Goal: Task Accomplishment & Management: Use online tool/utility

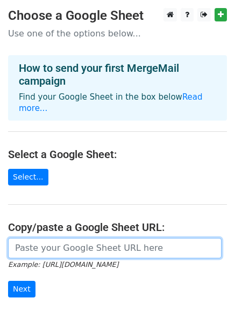
click at [113, 240] on input "url" at bounding box center [114, 248] width 213 height 20
paste input "https://docs.google.com/spreadsheets/d/1sArkuq5AGNR6t6JubeBhpMPtGY4Bo2UIfXAPoQh…"
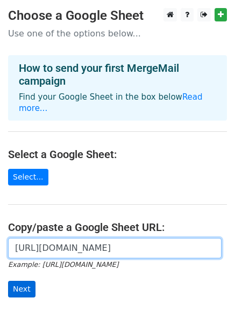
type input "https://docs.google.com/spreadsheets/d/1sArkuq5AGNR6t6JubeBhpMPtGY4Bo2UIfXAPoQh…"
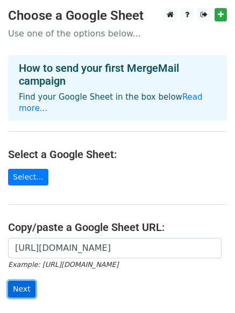
click at [22, 281] on input "Next" at bounding box center [21, 289] width 27 height 17
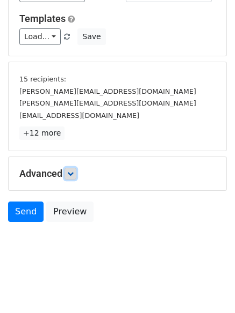
click at [74, 173] on icon at bounding box center [70, 174] width 6 height 6
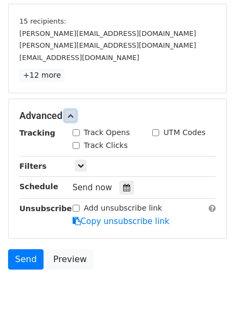
scroll to position [201, 0]
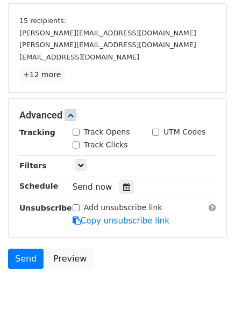
click at [74, 150] on div "Track Clicks" at bounding box center [103, 146] width 79 height 13
click at [76, 145] on input "Track Clicks" at bounding box center [75, 145] width 7 height 7
checkbox input "true"
click at [75, 128] on div "Track Opens" at bounding box center [100, 132] width 57 height 11
click at [77, 130] on input "Track Opens" at bounding box center [75, 132] width 7 height 7
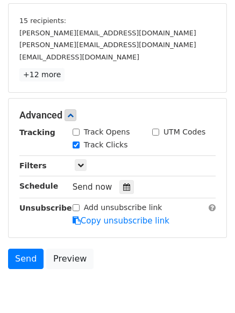
checkbox input "true"
click at [122, 181] on div at bounding box center [126, 187] width 14 height 14
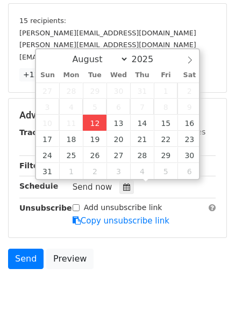
type input "2025-08-12 12:00"
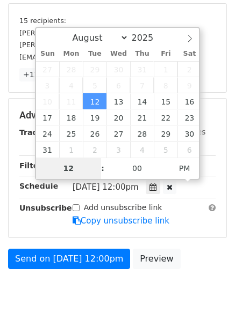
type input "4"
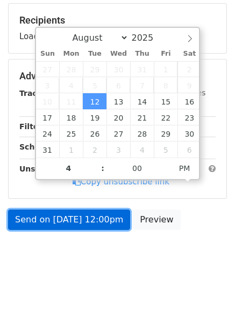
type input "2025-08-12 16:00"
click at [77, 224] on link "Send on Aug 12 at 12:00pm" at bounding box center [69, 220] width 122 height 20
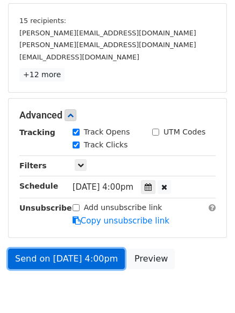
click at [85, 258] on link "Send on Aug 12 at 4:00pm" at bounding box center [66, 259] width 116 height 20
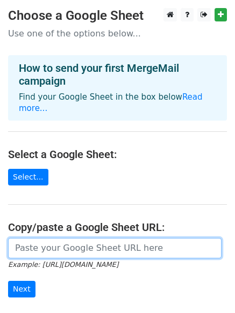
click at [61, 241] on input "url" at bounding box center [114, 248] width 213 height 20
type input "https://docs.google.com/spreadsheets/d/1sArkuq5AGNR6t6JubeBhpMPtGY4Bo2UIfXAPoQh…"
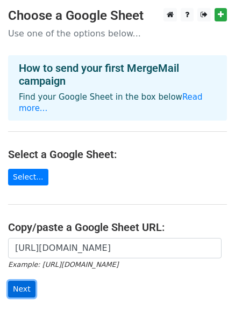
click at [20, 281] on input "Next" at bounding box center [21, 289] width 27 height 17
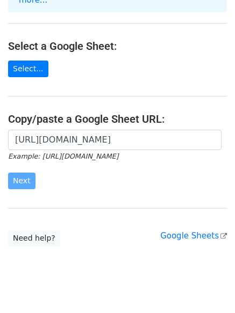
scroll to position [116, 0]
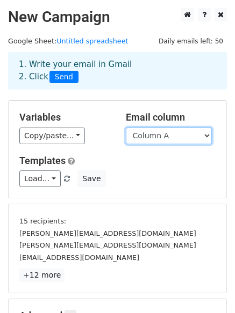
drag, startPoint x: 151, startPoint y: 135, endPoint x: 154, endPoint y: 142, distance: 7.5
click at [151, 135] on select "Column A Column B Column C" at bounding box center [169, 136] width 86 height 17
select select "Column B"
click at [126, 128] on select "Column A Column B Column C" at bounding box center [169, 136] width 86 height 17
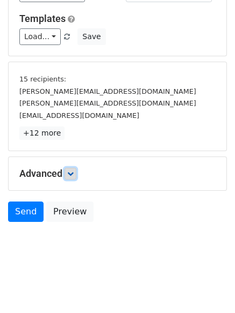
click at [74, 177] on icon at bounding box center [70, 174] width 6 height 6
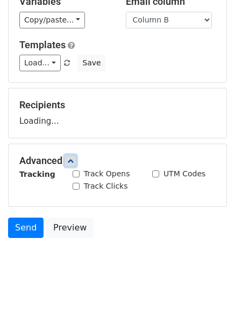
scroll to position [142, 0]
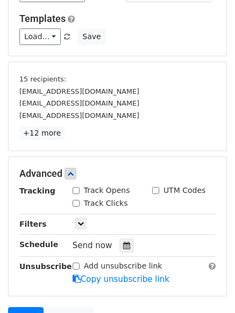
click at [78, 206] on input "Track Clicks" at bounding box center [75, 203] width 7 height 7
checkbox input "true"
click at [78, 195] on div "Track Opens" at bounding box center [100, 190] width 57 height 11
click at [78, 192] on input "Track Opens" at bounding box center [75, 190] width 7 height 7
checkbox input "true"
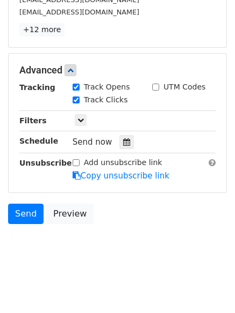
scroll to position [247, 0]
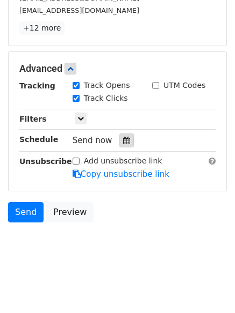
click at [123, 144] on icon at bounding box center [126, 141] width 7 height 8
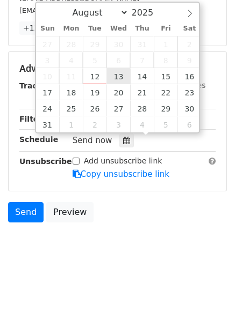
type input "2025-08-13 12:00"
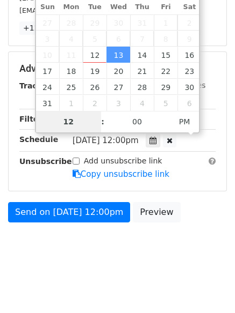
type input "5"
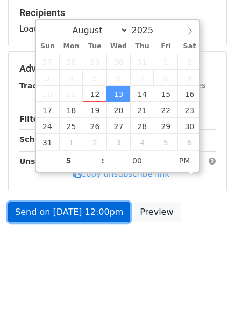
type input "2025-08-13 17:00"
click at [100, 202] on link "Send on Aug 13 at 12:00pm" at bounding box center [69, 212] width 122 height 20
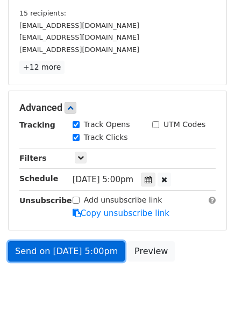
click at [93, 250] on link "Send on Aug 13 at 5:00pm" at bounding box center [66, 252] width 116 height 20
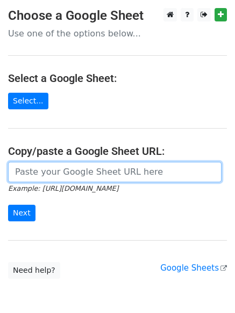
click at [76, 170] on input "url" at bounding box center [114, 172] width 213 height 20
type input "[URL][DOMAIN_NAME]"
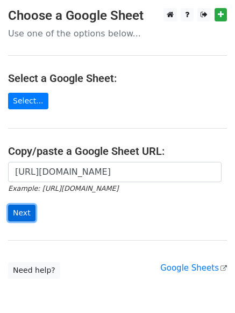
click at [28, 215] on input "Next" at bounding box center [21, 213] width 27 height 17
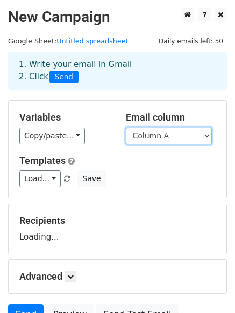
drag, startPoint x: 0, startPoint y: 0, endPoint x: 155, endPoint y: 140, distance: 208.3
click at [155, 138] on select "Column A Column B Column C" at bounding box center [169, 136] width 86 height 17
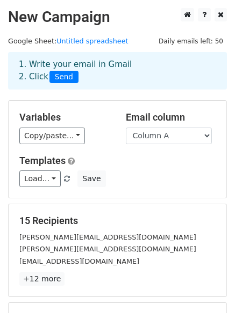
click at [151, 178] on div "Load... No templates saved Save" at bounding box center [117, 179] width 212 height 17
click at [163, 136] on select "Column A Column B Column C" at bounding box center [169, 136] width 86 height 17
select select "Column C"
click at [126, 128] on select "Column A Column B Column C" at bounding box center [169, 136] width 86 height 17
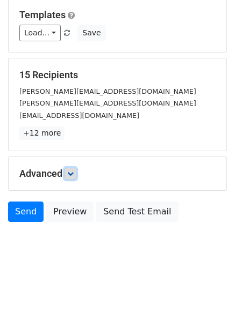
click at [72, 177] on link at bounding box center [70, 174] width 12 height 12
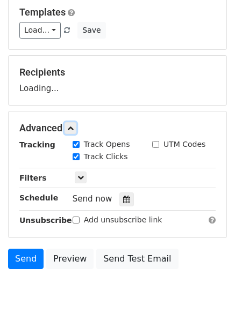
scroll to position [159, 0]
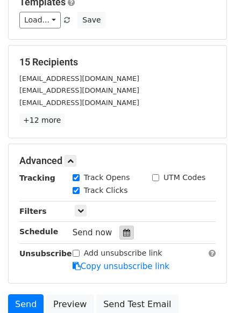
click at [123, 231] on icon at bounding box center [126, 233] width 7 height 8
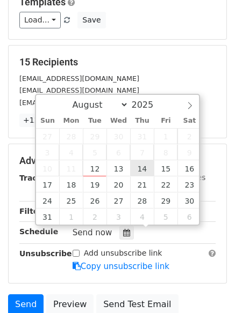
type input "2025-08-14 12:00"
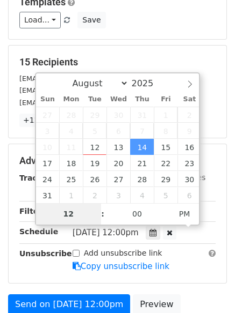
type input "6"
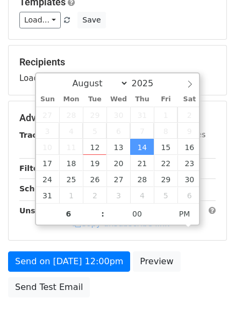
type input "2025-08-14 18:00"
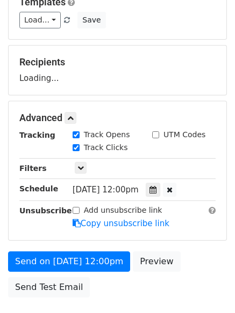
click at [111, 272] on div "Send on Aug 14 at 12:00pm Preview Send Test Email" at bounding box center [117, 278] width 235 height 52
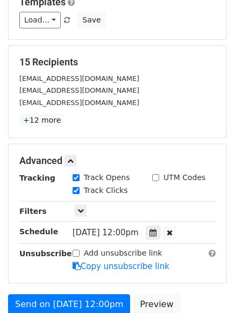
click at [115, 260] on div "Add unsubscribe link Copy unsubscribe link" at bounding box center [143, 260] width 159 height 25
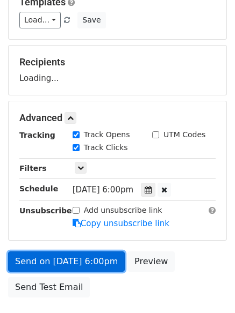
click at [93, 258] on link "Send on Aug 14 at 6:00pm" at bounding box center [66, 262] width 116 height 20
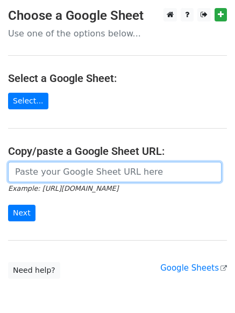
drag, startPoint x: 68, startPoint y: 171, endPoint x: 72, endPoint y: 180, distance: 9.4
click at [68, 171] on input "url" at bounding box center [114, 172] width 213 height 20
type input "[URL][DOMAIN_NAME]"
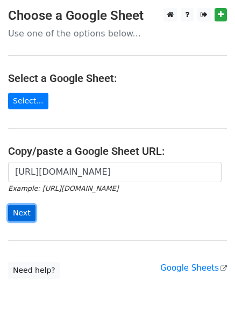
click at [30, 210] on input "Next" at bounding box center [21, 213] width 27 height 17
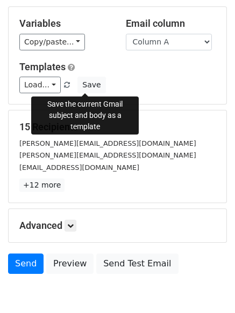
scroll to position [146, 0]
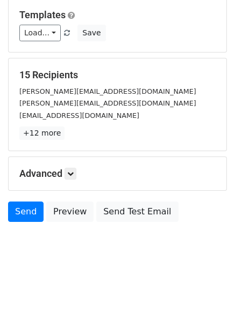
click at [75, 180] on div "Advanced Tracking Track Opens UTM Codes Track Clicks Filters Only include sprea…" at bounding box center [117, 173] width 217 height 33
click at [72, 172] on icon at bounding box center [70, 174] width 6 height 6
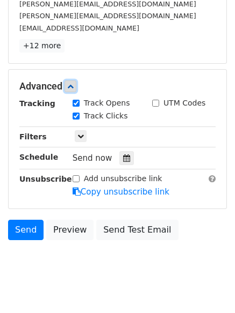
scroll to position [238, 0]
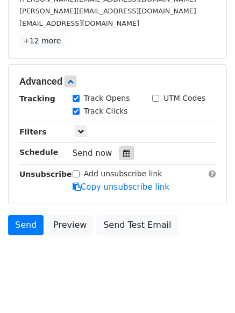
click at [123, 153] on icon at bounding box center [126, 154] width 7 height 8
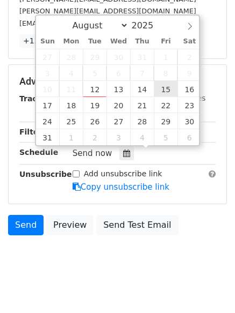
type input "2025-08-15 12:00"
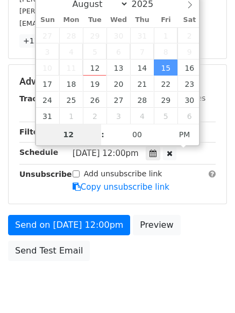
type input "7"
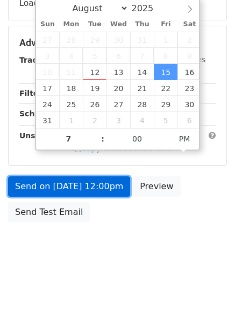
type input "2025-08-15 19:00"
click at [103, 185] on link "Send on Aug 15 at 12:00pm" at bounding box center [69, 187] width 122 height 20
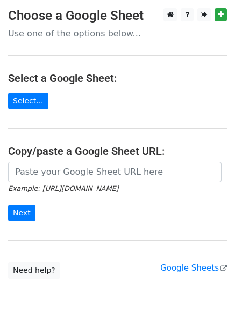
click at [93, 176] on input "url" at bounding box center [114, 172] width 213 height 20
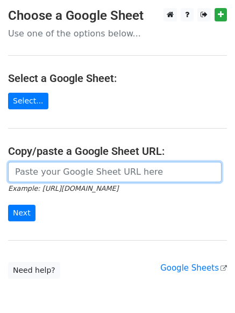
click at [103, 172] on input "url" at bounding box center [114, 172] width 213 height 20
type input "[URL][DOMAIN_NAME]"
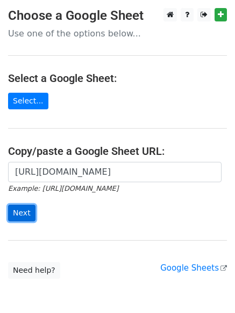
click at [26, 210] on input "Next" at bounding box center [21, 213] width 27 height 17
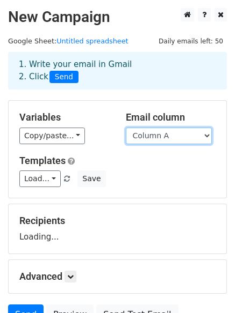
click at [178, 135] on select "Column A Column B Column C" at bounding box center [169, 136] width 86 height 17
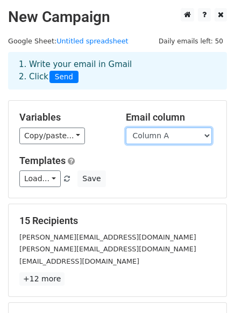
click at [181, 134] on select "Column A Column B Column C" at bounding box center [169, 136] width 86 height 17
select select "Column B"
click at [126, 128] on select "Column A Column B Column C" at bounding box center [169, 136] width 86 height 17
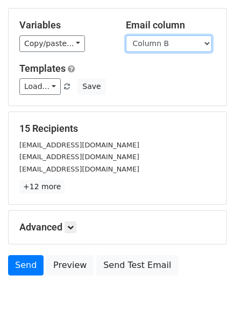
scroll to position [146, 0]
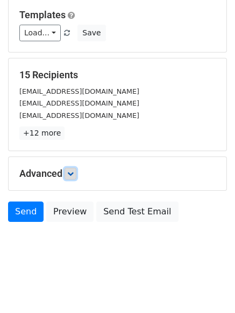
click at [68, 177] on link at bounding box center [70, 174] width 12 height 12
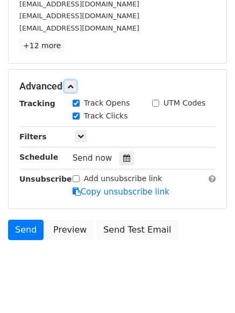
scroll to position [235, 0]
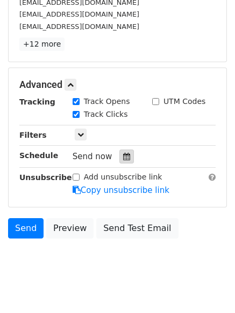
click at [126, 162] on div at bounding box center [126, 157] width 14 height 14
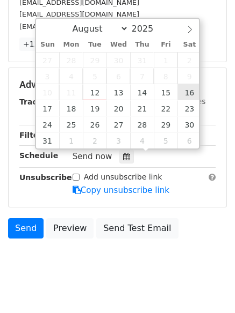
type input "[DATE] 12:00"
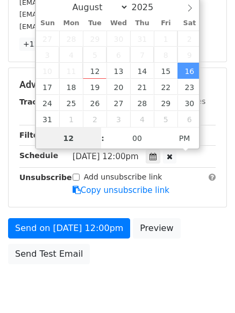
scroll to position [1, 0]
type input "8"
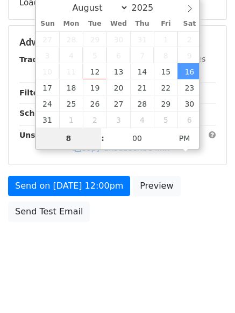
scroll to position [234, 0]
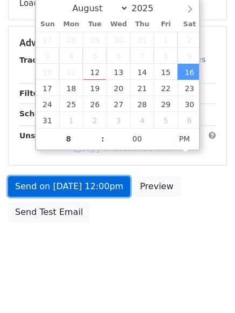
type input "2025-08-16 20:00"
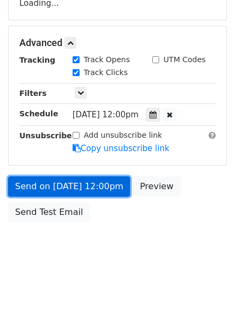
click at [92, 184] on link "Send on Aug 16 at 12:00pm" at bounding box center [69, 187] width 122 height 20
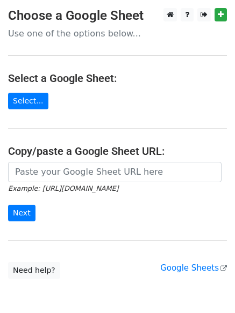
click at [82, 177] on input "url" at bounding box center [114, 172] width 213 height 20
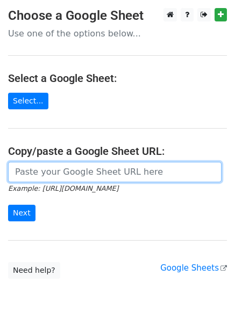
click at [99, 173] on input "url" at bounding box center [114, 172] width 213 height 20
type input "https://docs.google.com/spreadsheets/d/1sArkuq5AGNR6t6JubeBhpMPtGY4Bo2UIfXAPoQh…"
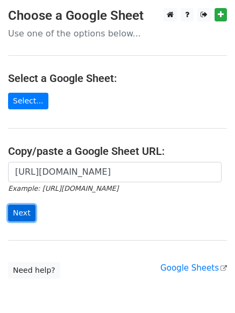
click at [30, 217] on input "Next" at bounding box center [21, 213] width 27 height 17
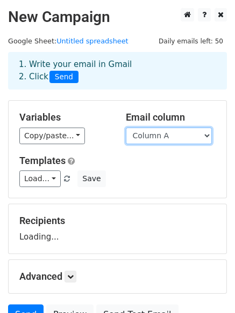
click at [172, 140] on select "Column A Column B Column C" at bounding box center [169, 136] width 86 height 17
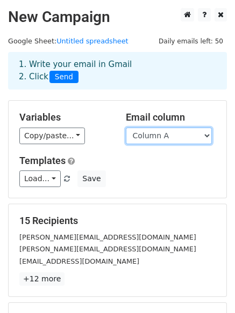
click at [165, 136] on select "Column A Column B Column C" at bounding box center [169, 136] width 86 height 17
select select "Column C"
click at [126, 128] on select "Column A Column B Column C" at bounding box center [169, 136] width 86 height 17
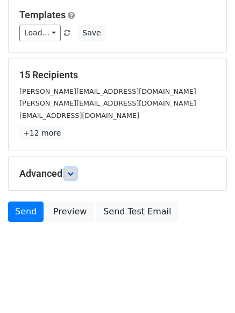
click at [67, 173] on link at bounding box center [70, 174] width 12 height 12
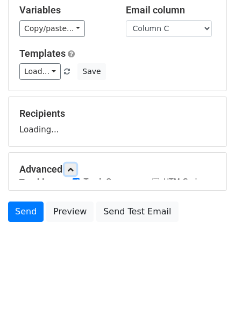
scroll to position [146, 0]
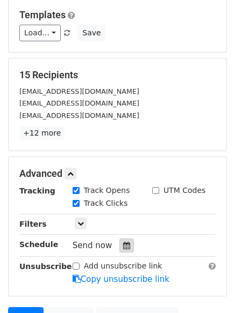
click at [123, 243] on icon at bounding box center [126, 246] width 7 height 8
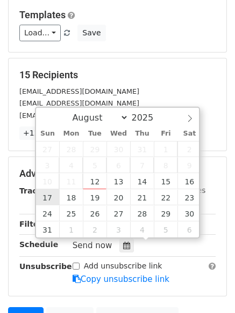
type input "[DATE] 12:00"
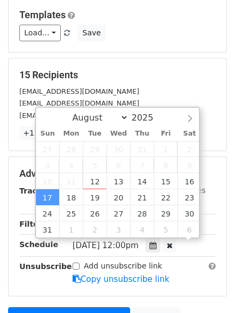
scroll to position [1, 0]
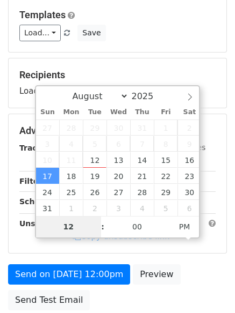
type input "9"
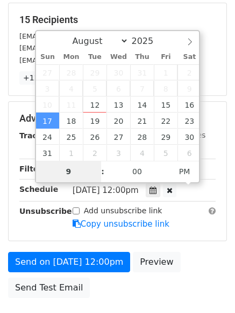
scroll to position [277, 0]
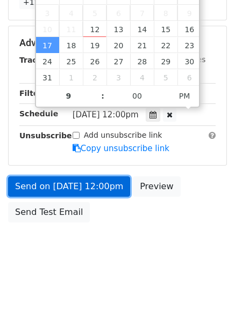
type input "[DATE] 21:00"
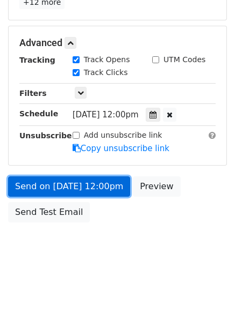
click at [98, 184] on link "Send on [DATE] 12:00pm" at bounding box center [69, 187] width 122 height 20
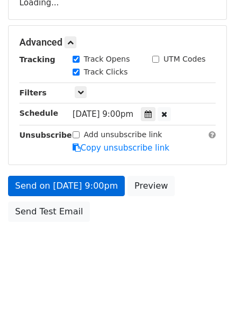
scroll to position [234, 0]
